Goal: Task Accomplishment & Management: Manage account settings

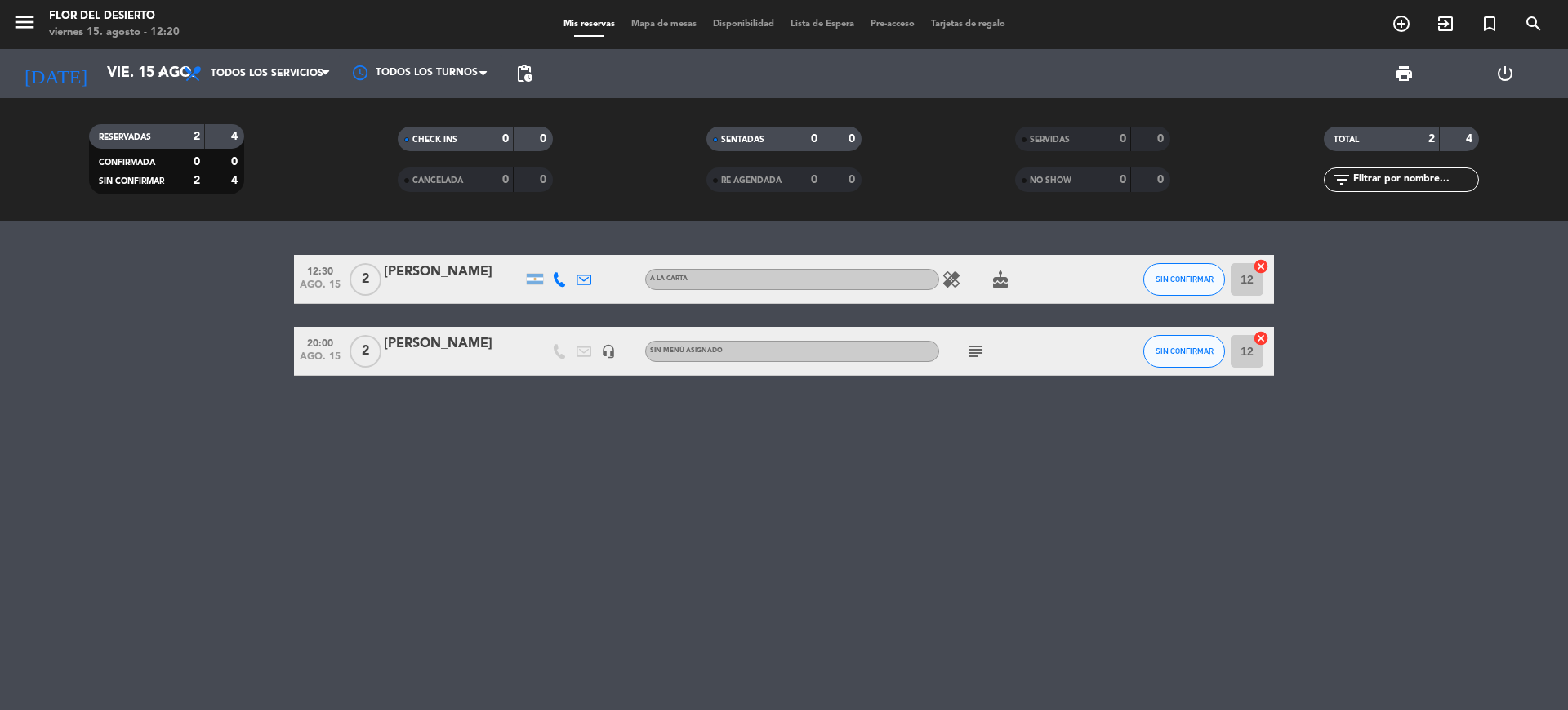
click at [440, 352] on div "[PERSON_NAME]" at bounding box center [453, 344] width 139 height 21
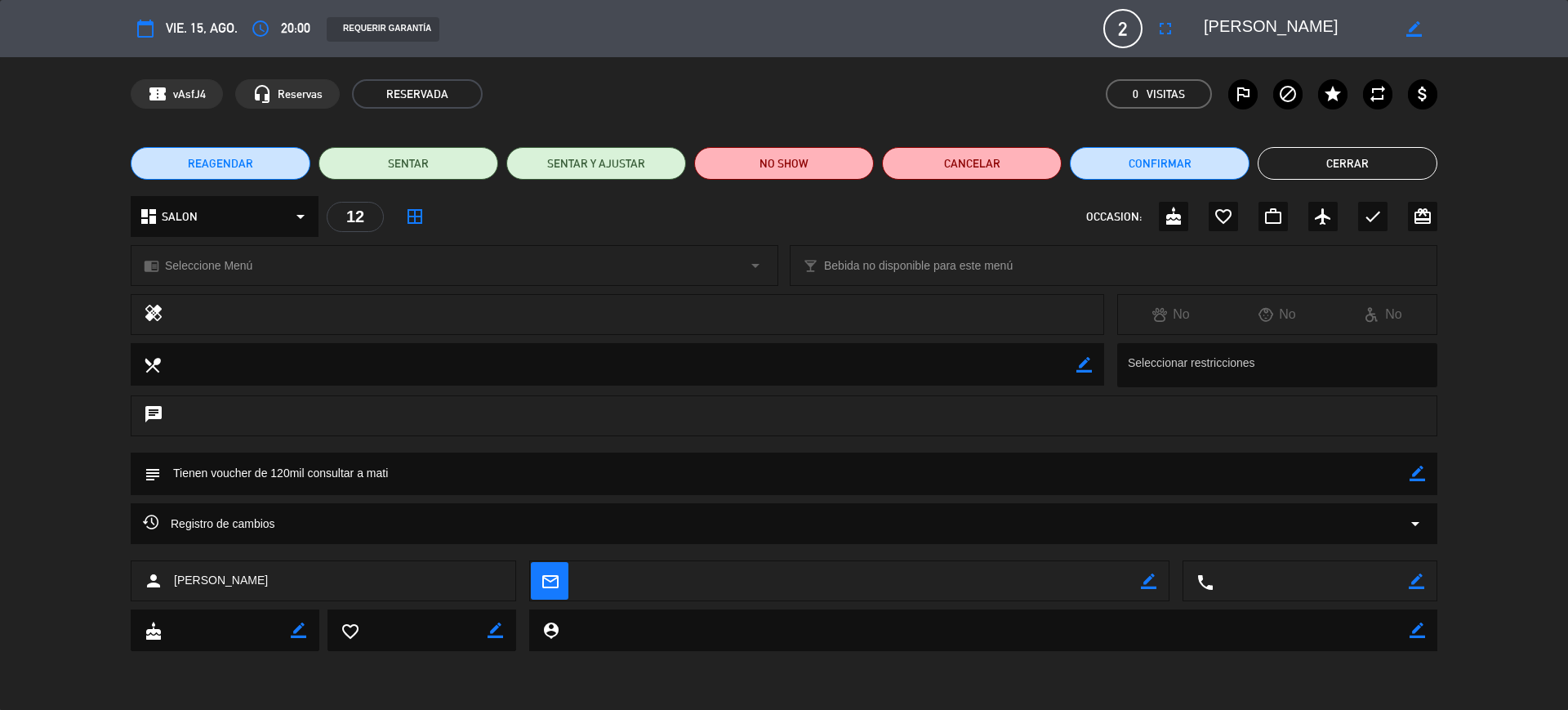
click at [255, 152] on button "REAGENDAR" at bounding box center [220, 164] width 179 height 33
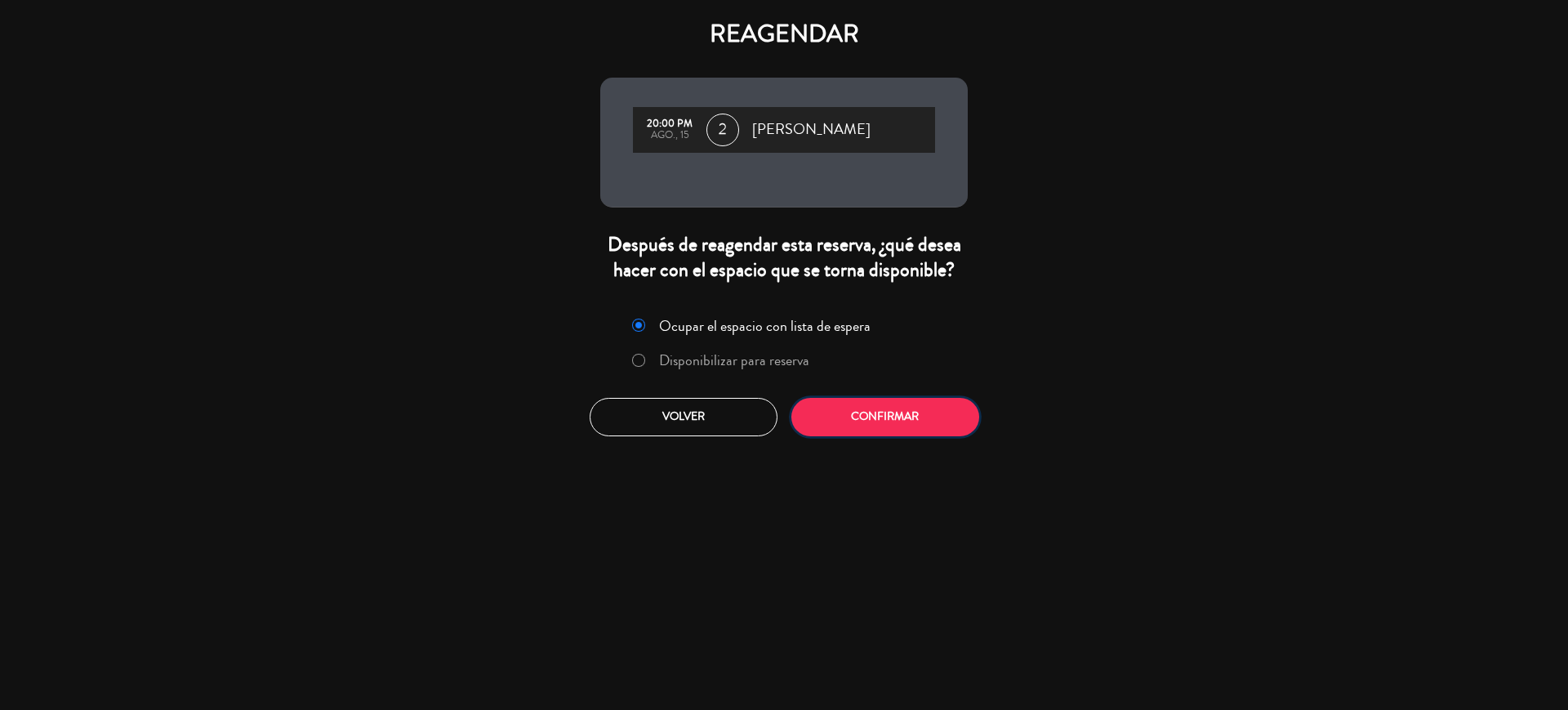
click at [911, 436] on button "Confirmar" at bounding box center [885, 417] width 187 height 39
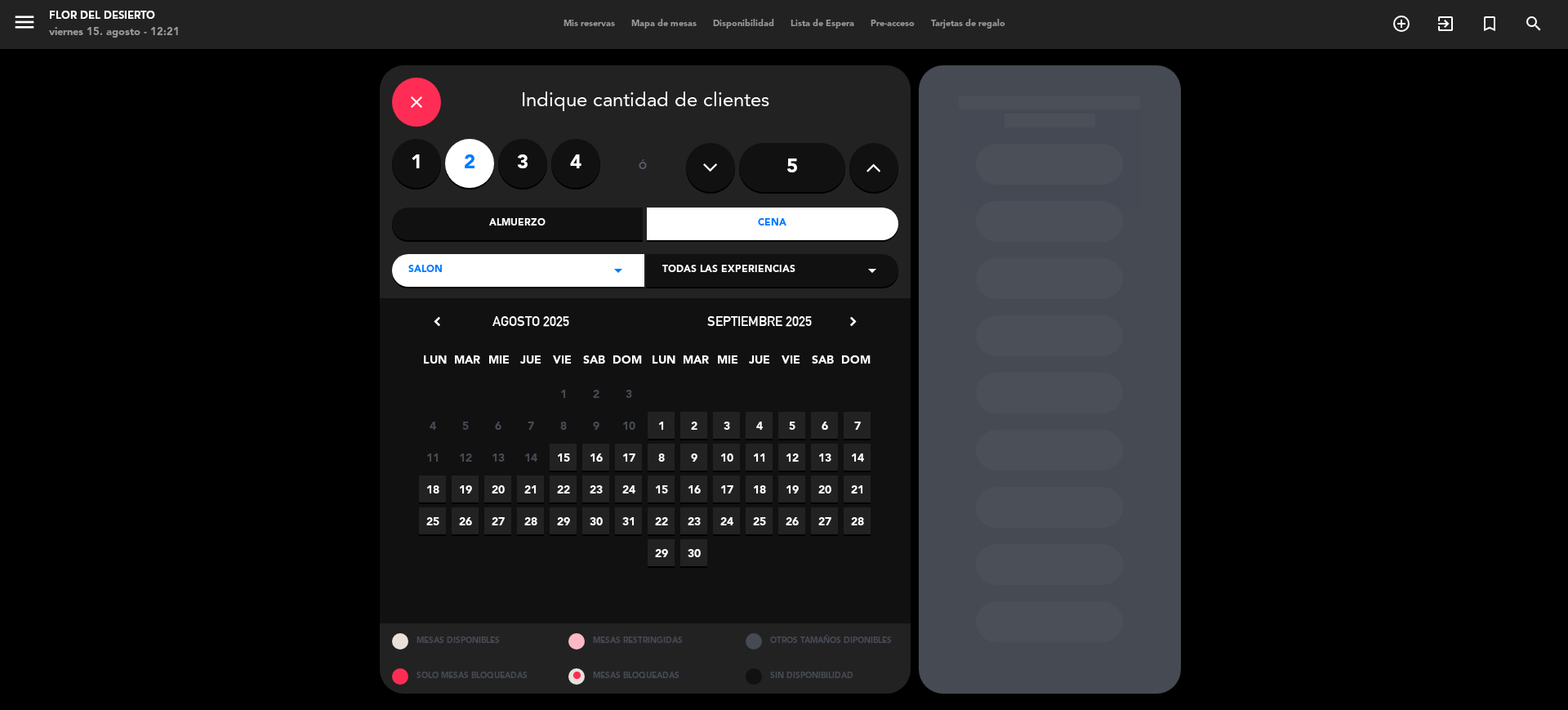
click at [595, 462] on span "16" at bounding box center [595, 457] width 27 height 27
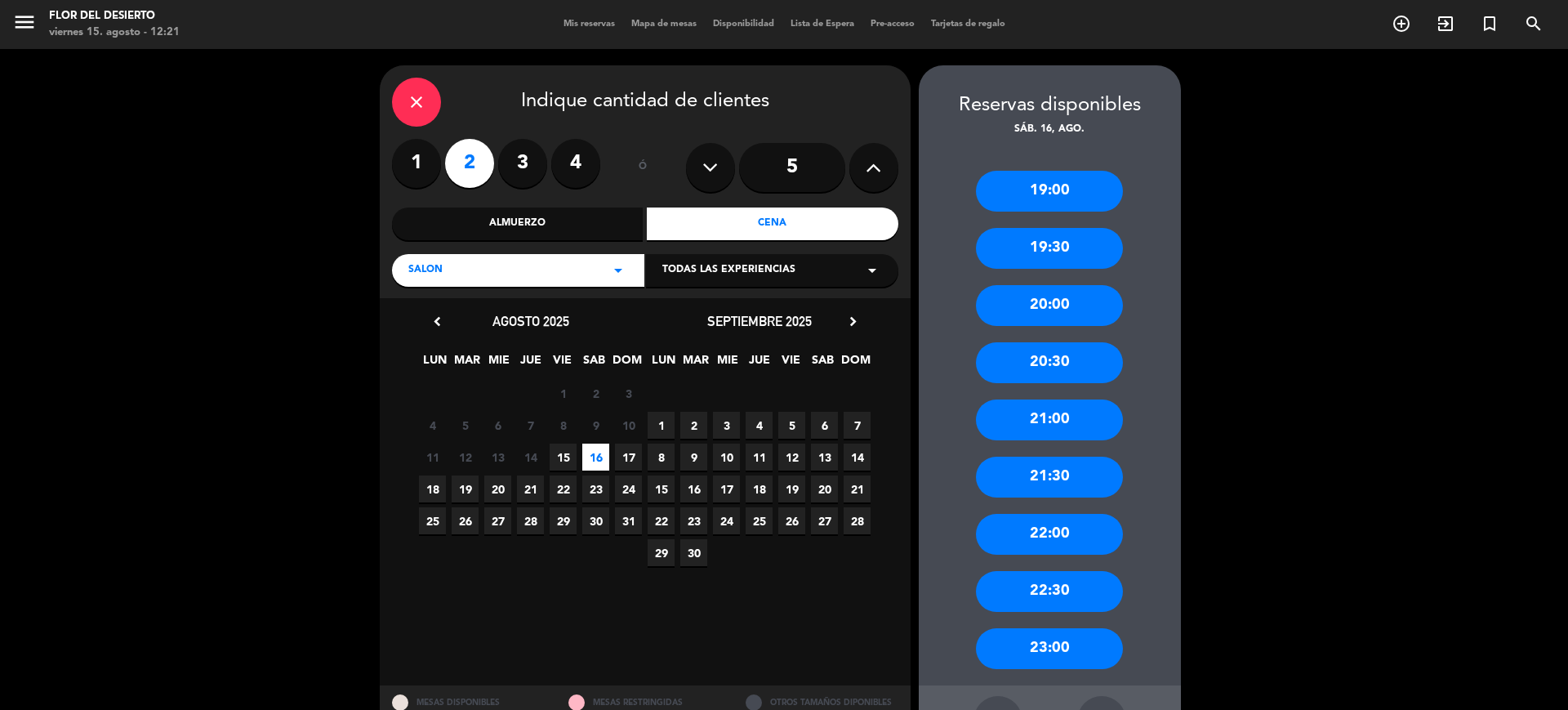
click at [1062, 369] on div "20:30" at bounding box center [1049, 363] width 147 height 41
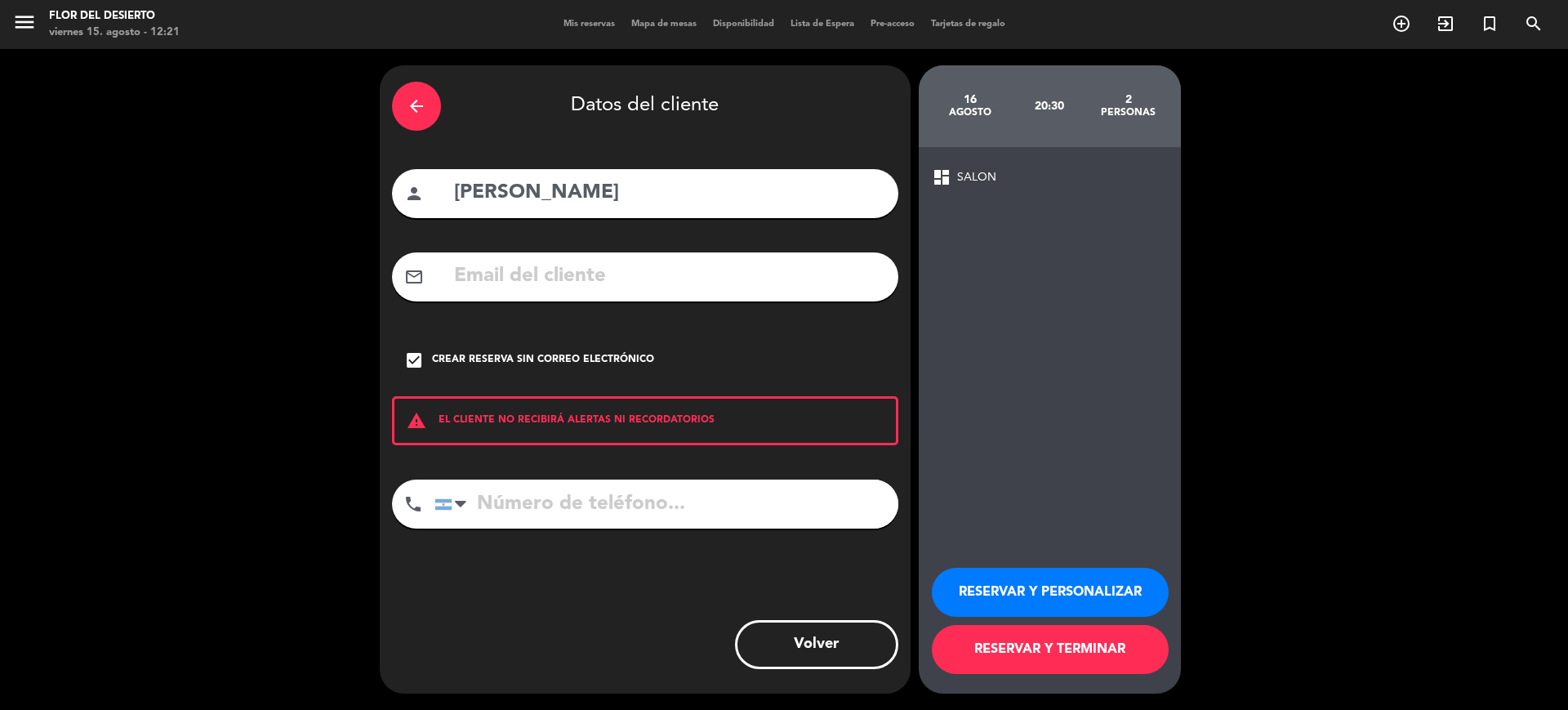
click at [1094, 649] on button "RESERVAR Y TERMINAR" at bounding box center [1050, 650] width 237 height 49
